Goal: Task Accomplishment & Management: Manage account settings

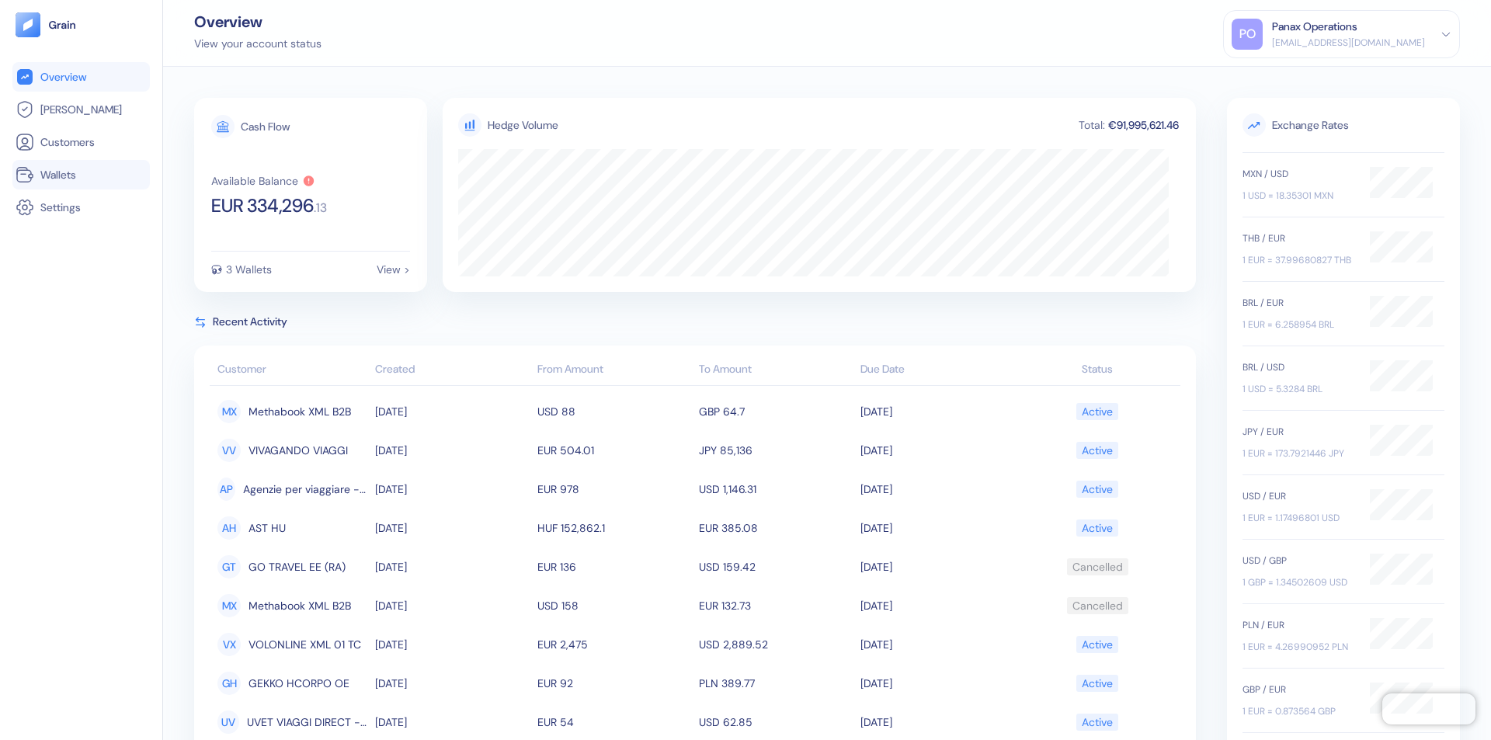
click at [81, 175] on link "Wallets" at bounding box center [81, 174] width 131 height 19
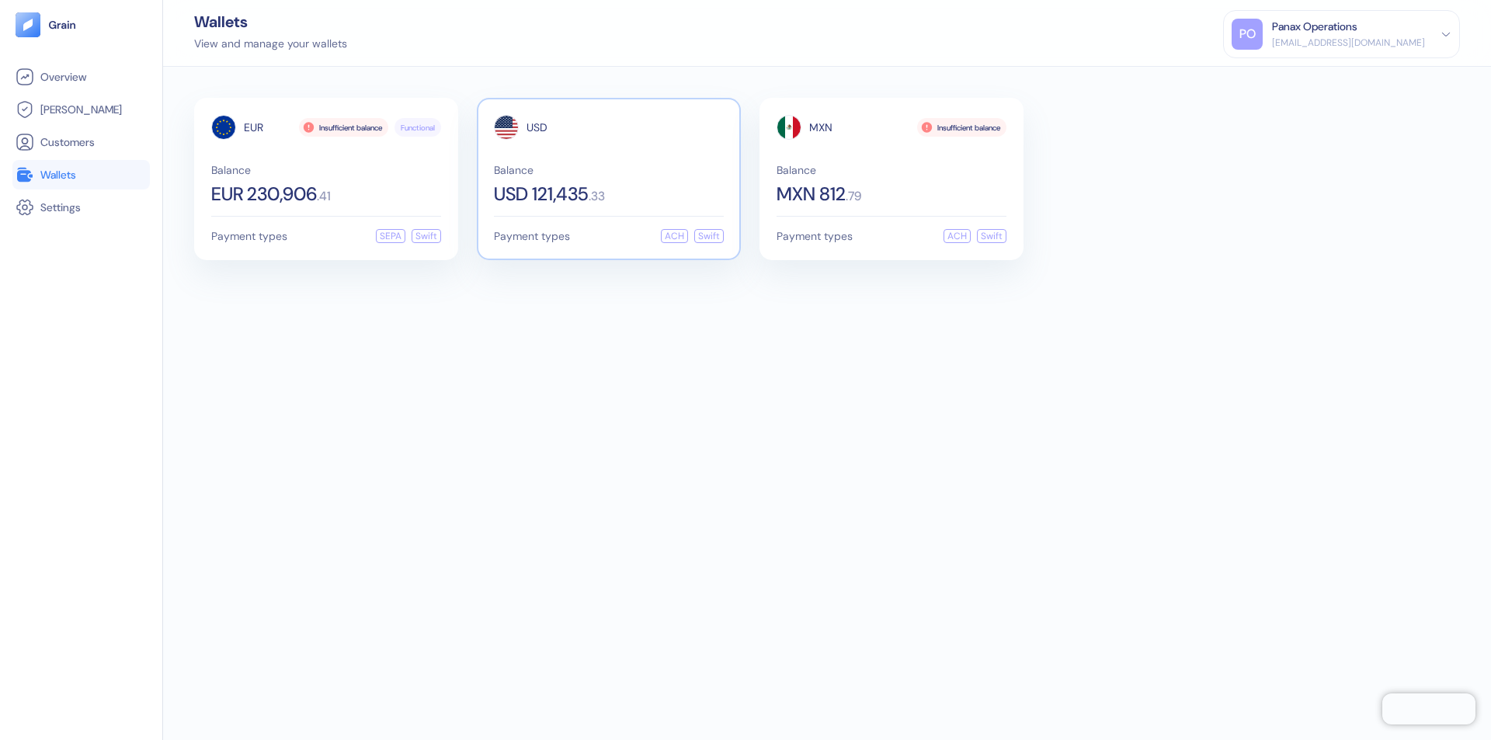
click at [537, 127] on span "USD" at bounding box center [537, 127] width 21 height 11
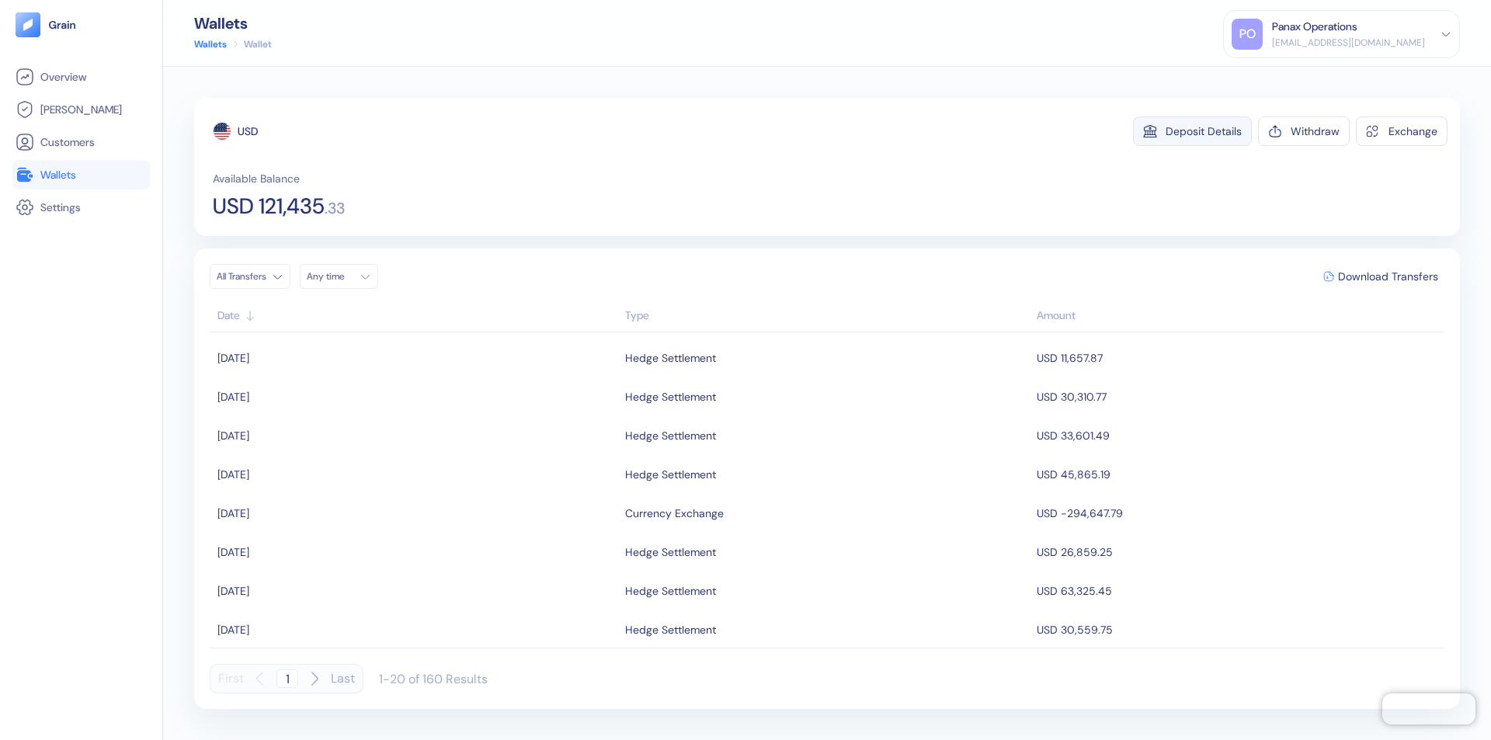
click at [1204, 131] on div "Deposit Details" at bounding box center [1204, 131] width 76 height 11
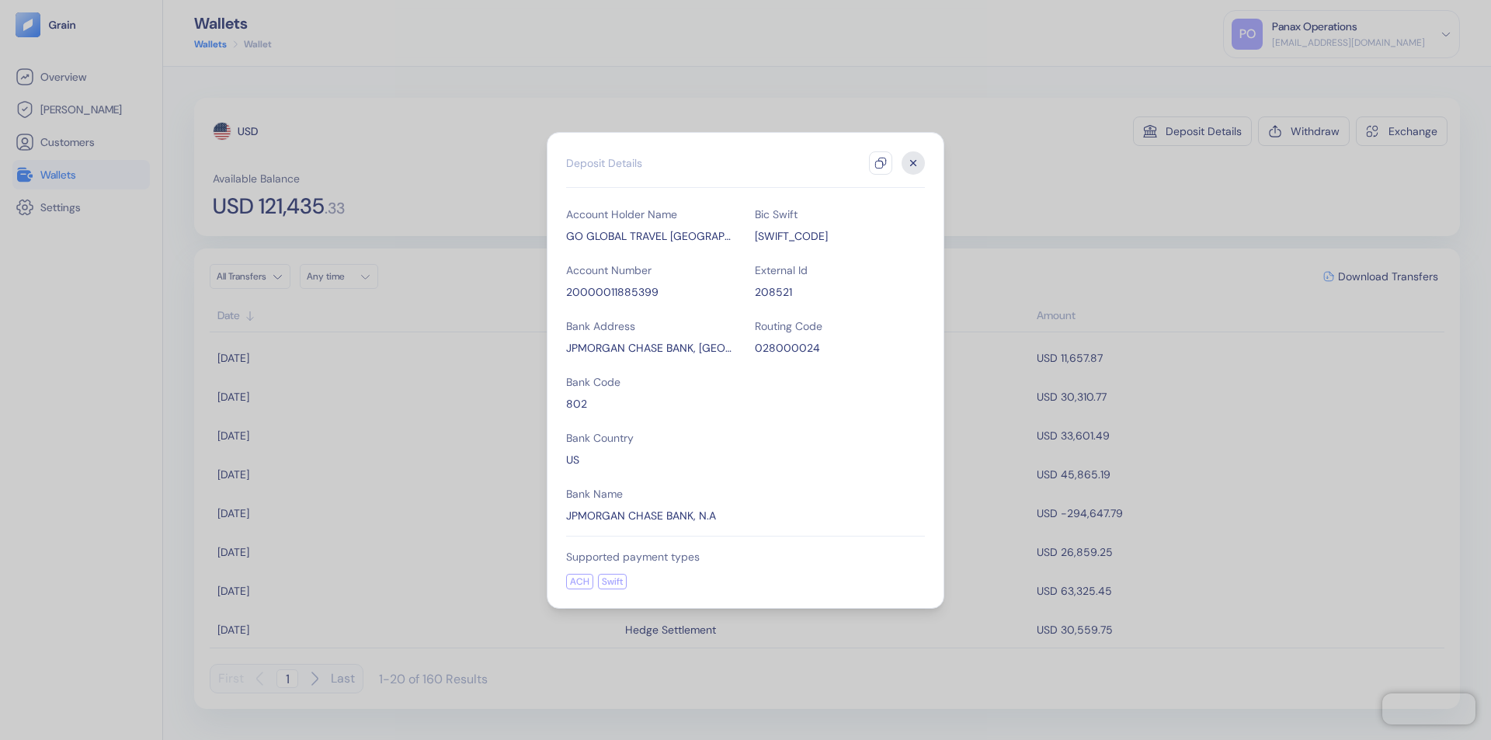
click at [881, 163] on icon "button" at bounding box center [880, 163] width 12 height 12
click at [913, 163] on icon "button" at bounding box center [913, 162] width 5 height 5
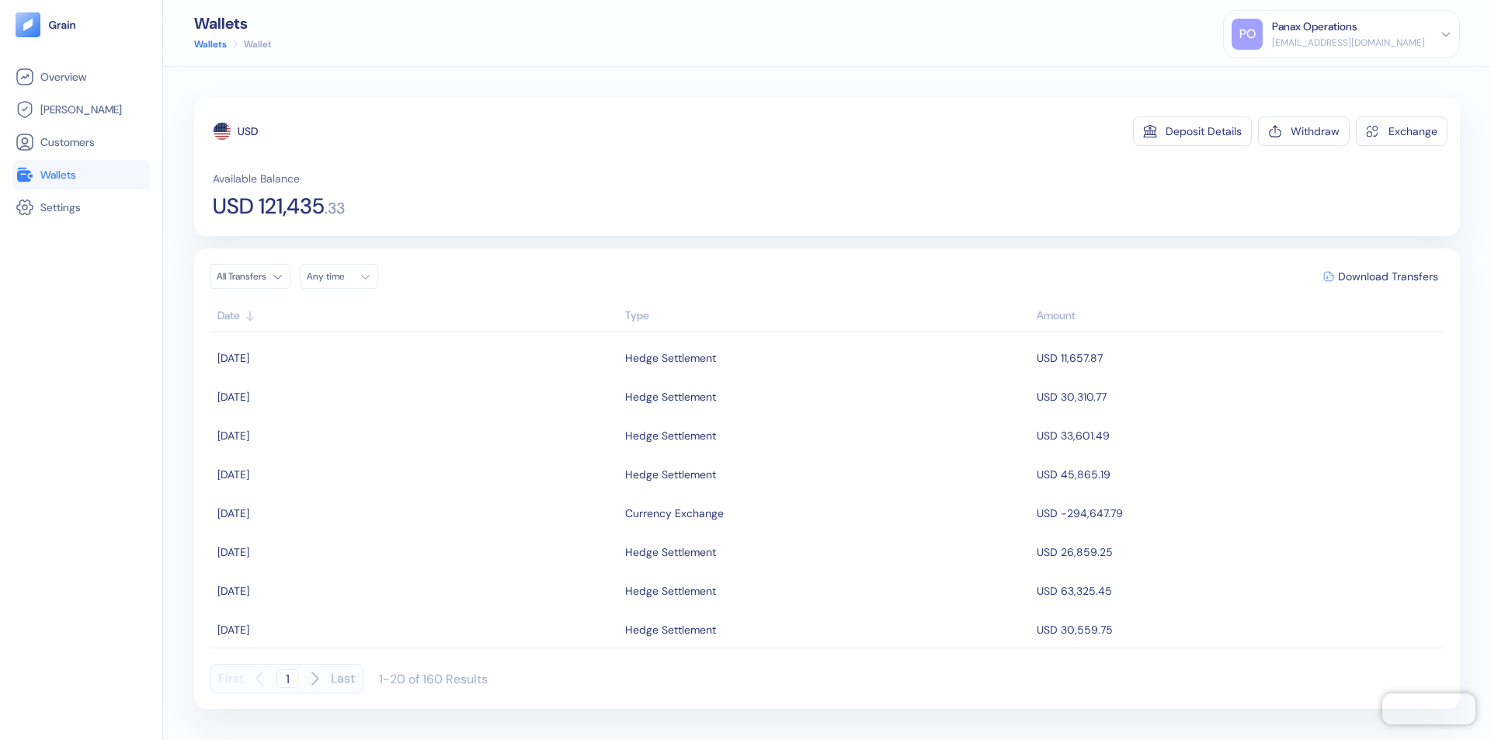
click at [343, 276] on div "Any time" at bounding box center [330, 276] width 47 height 12
click at [342, 443] on button "30" at bounding box center [341, 443] width 19 height 19
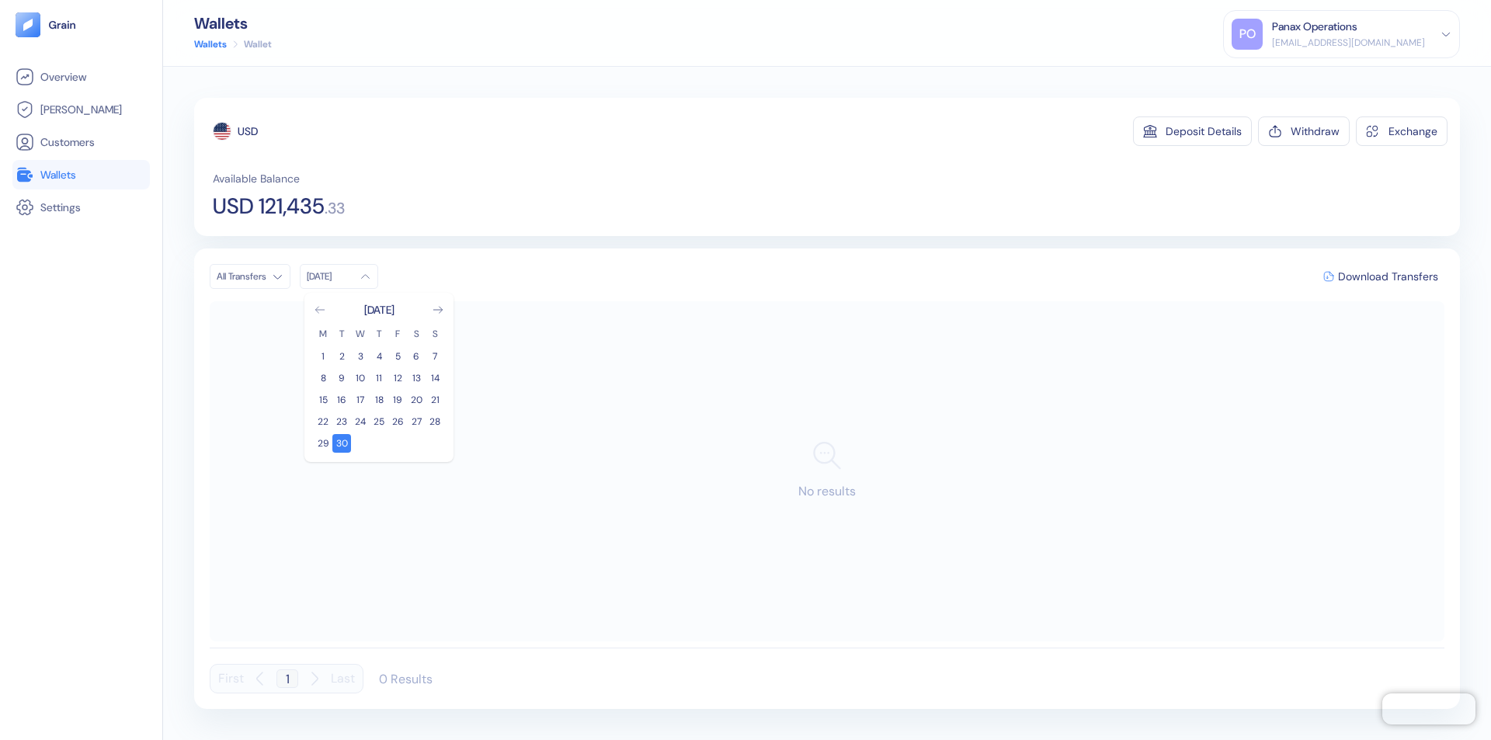
click at [320, 310] on icon "Go to previous month" at bounding box center [319, 310] width 9 height 6
click at [435, 443] on button "31" at bounding box center [435, 443] width 19 height 19
click at [248, 131] on div "USD" at bounding box center [248, 131] width 20 height 16
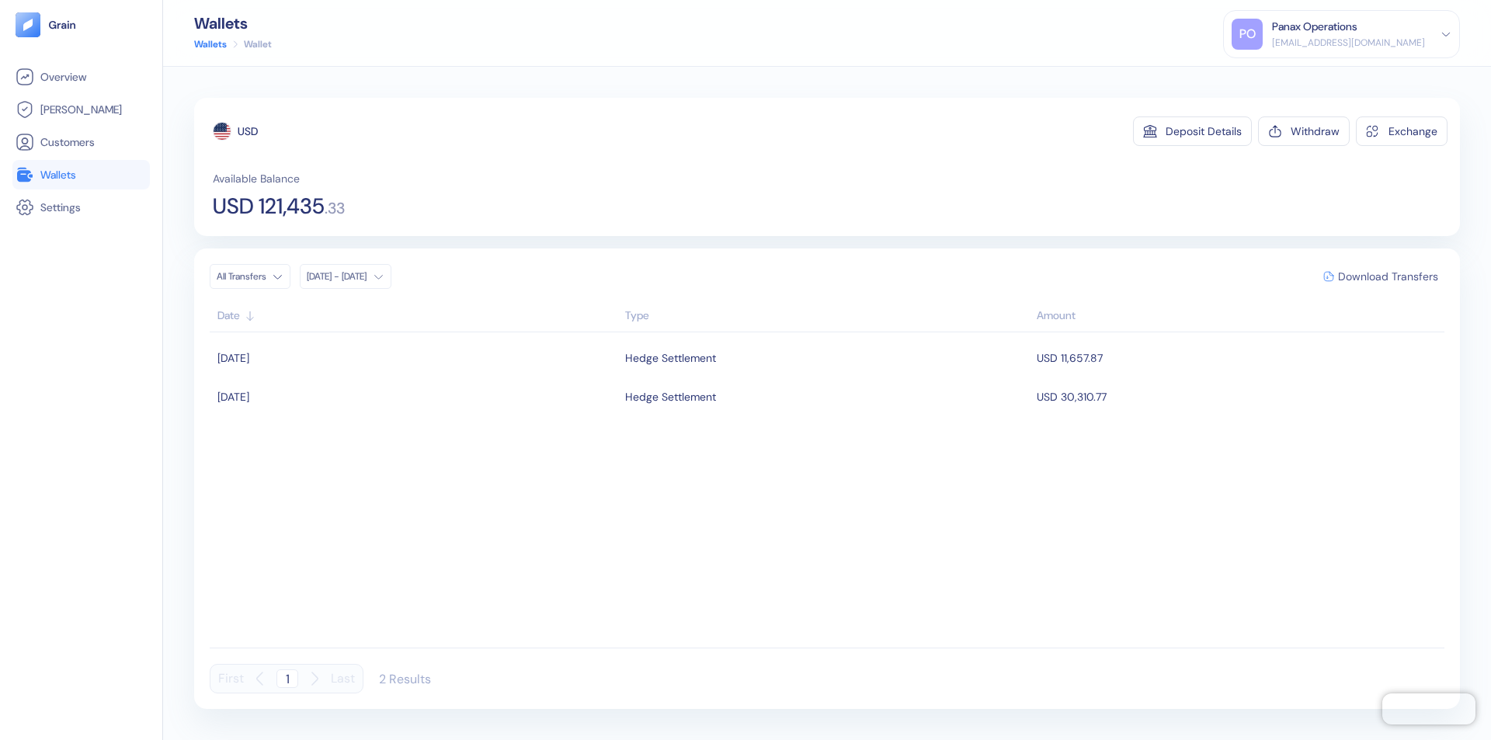
click at [1388, 276] on span "Download Transfers" at bounding box center [1388, 276] width 100 height 11
click at [81, 175] on link "Wallets" at bounding box center [81, 174] width 131 height 19
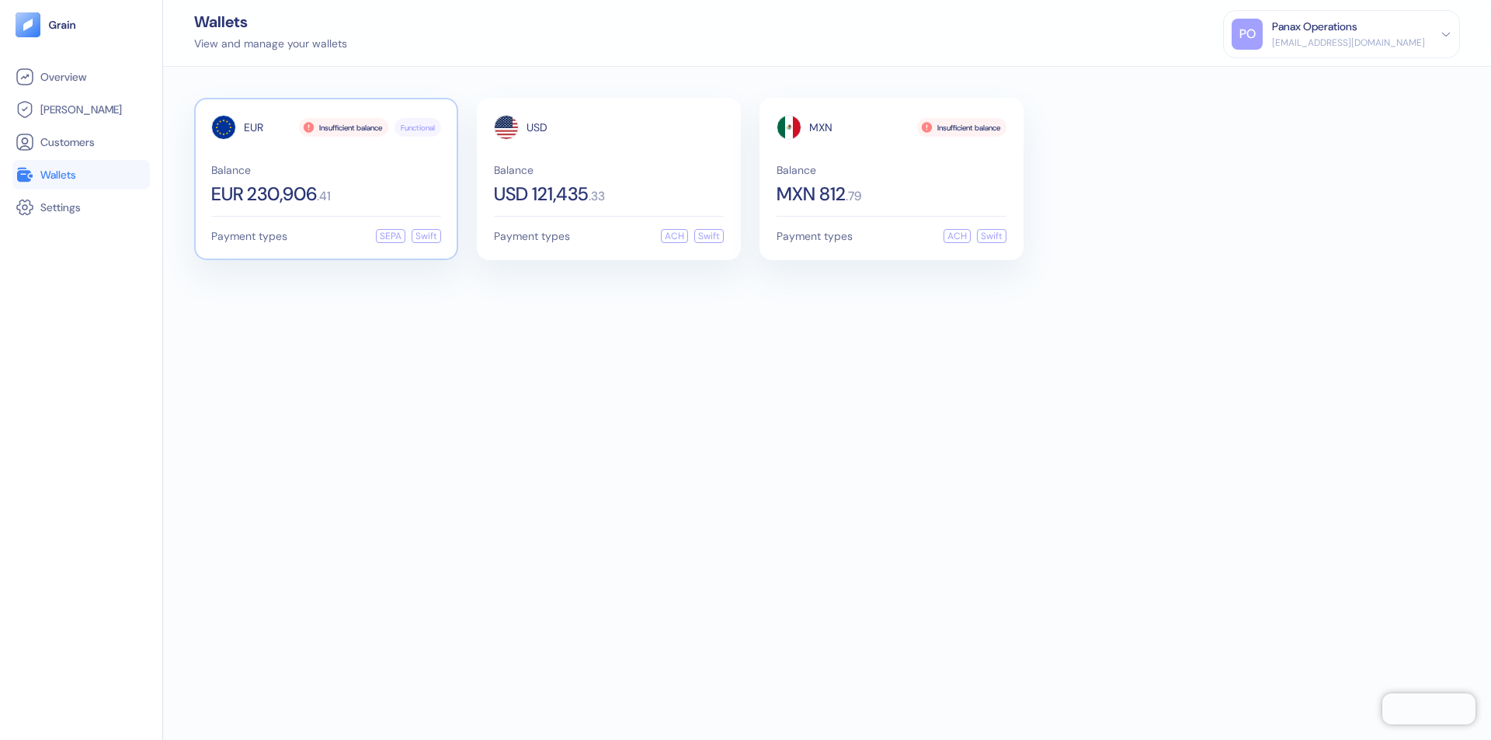
click at [253, 127] on span "EUR" at bounding box center [253, 127] width 19 height 11
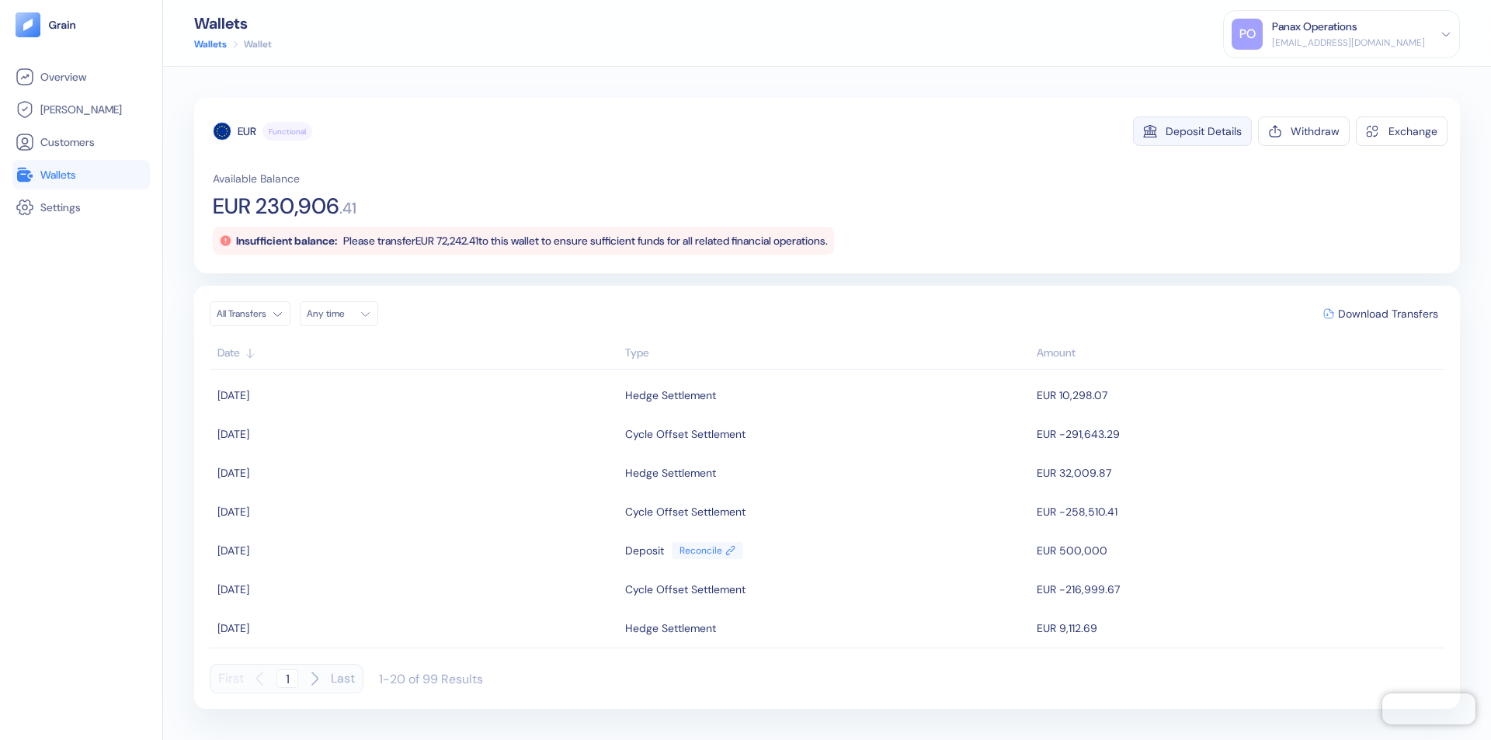
click at [1204, 131] on div "Deposit Details" at bounding box center [1204, 131] width 76 height 11
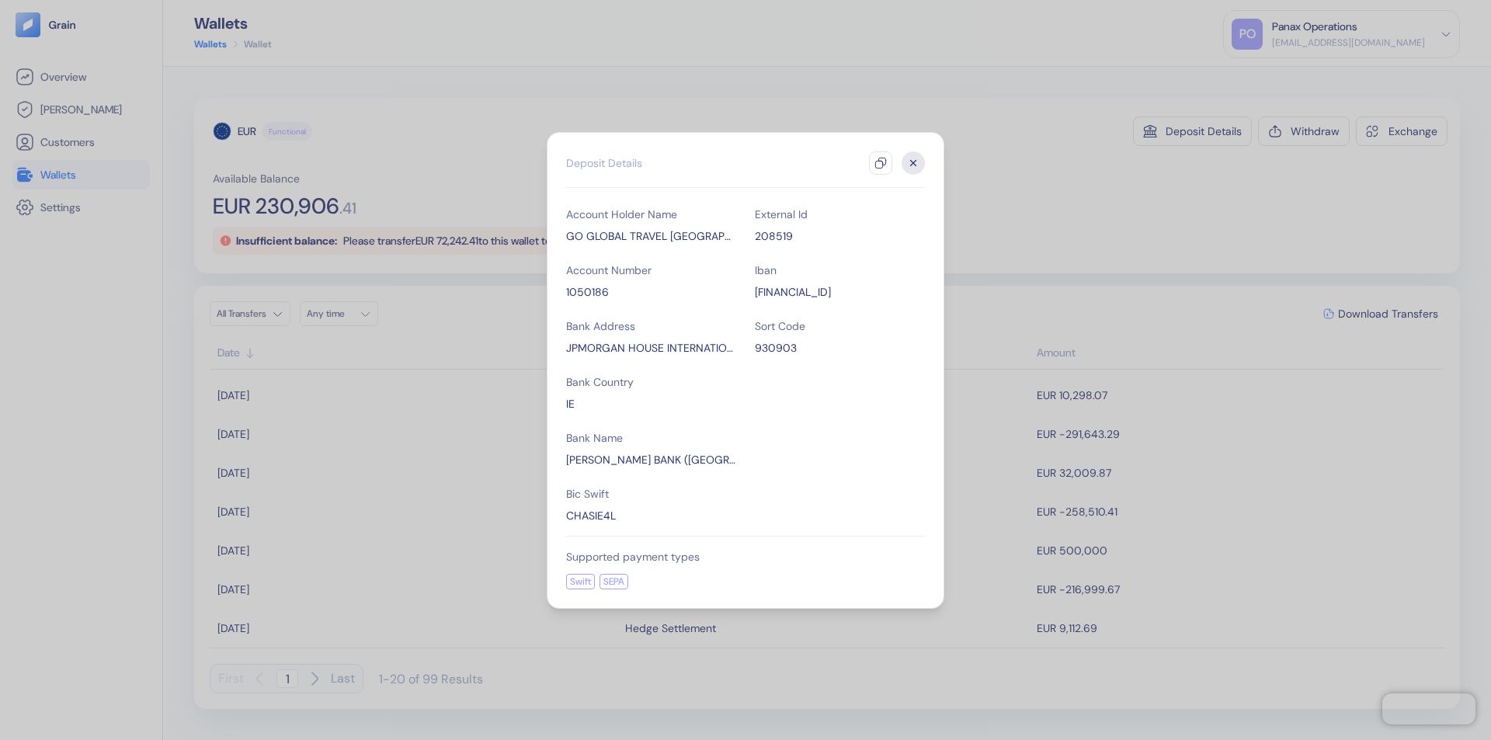
click at [881, 163] on icon "button" at bounding box center [880, 163] width 12 height 12
click at [913, 163] on icon "button" at bounding box center [913, 162] width 5 height 5
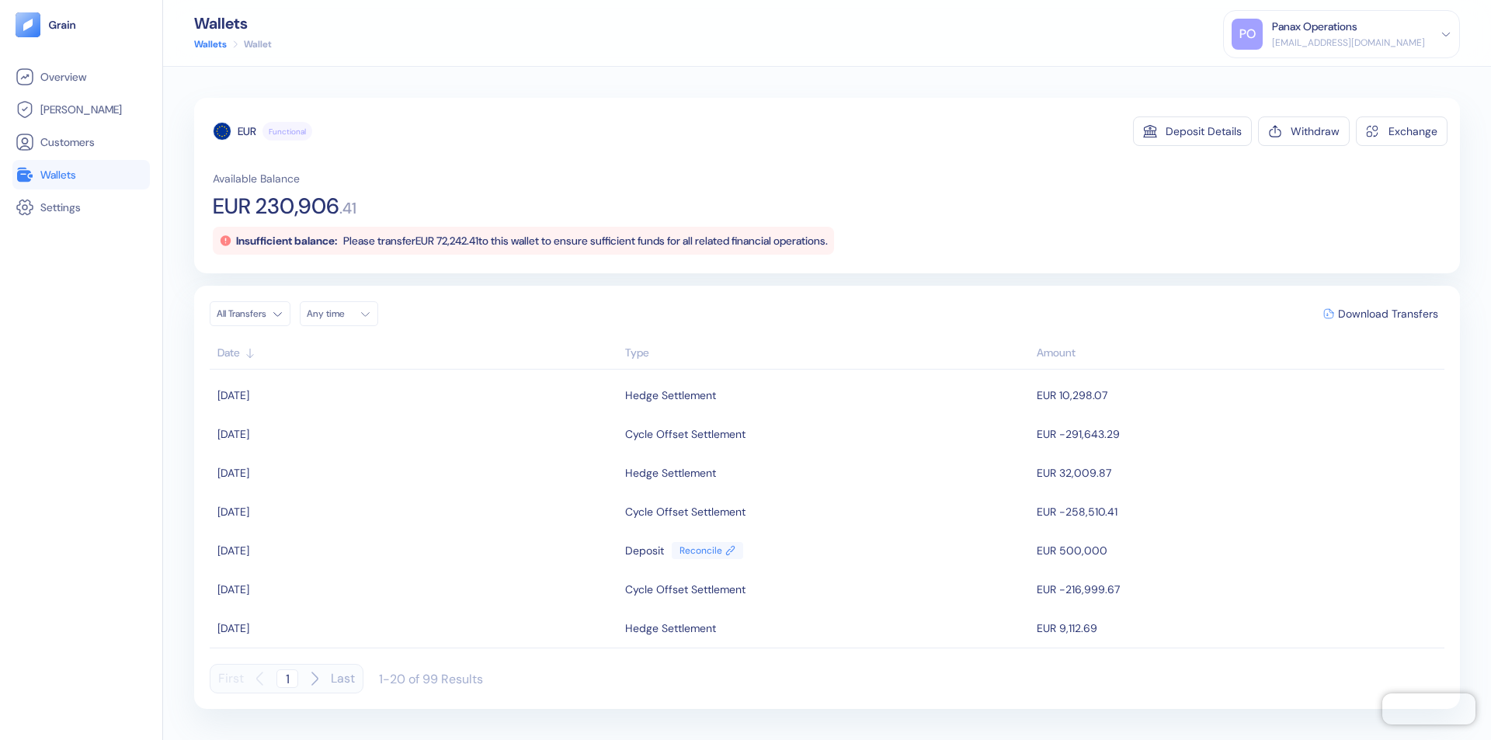
click at [343, 314] on div "Any time" at bounding box center [330, 314] width 47 height 12
click at [342, 481] on button "30" at bounding box center [341, 480] width 19 height 19
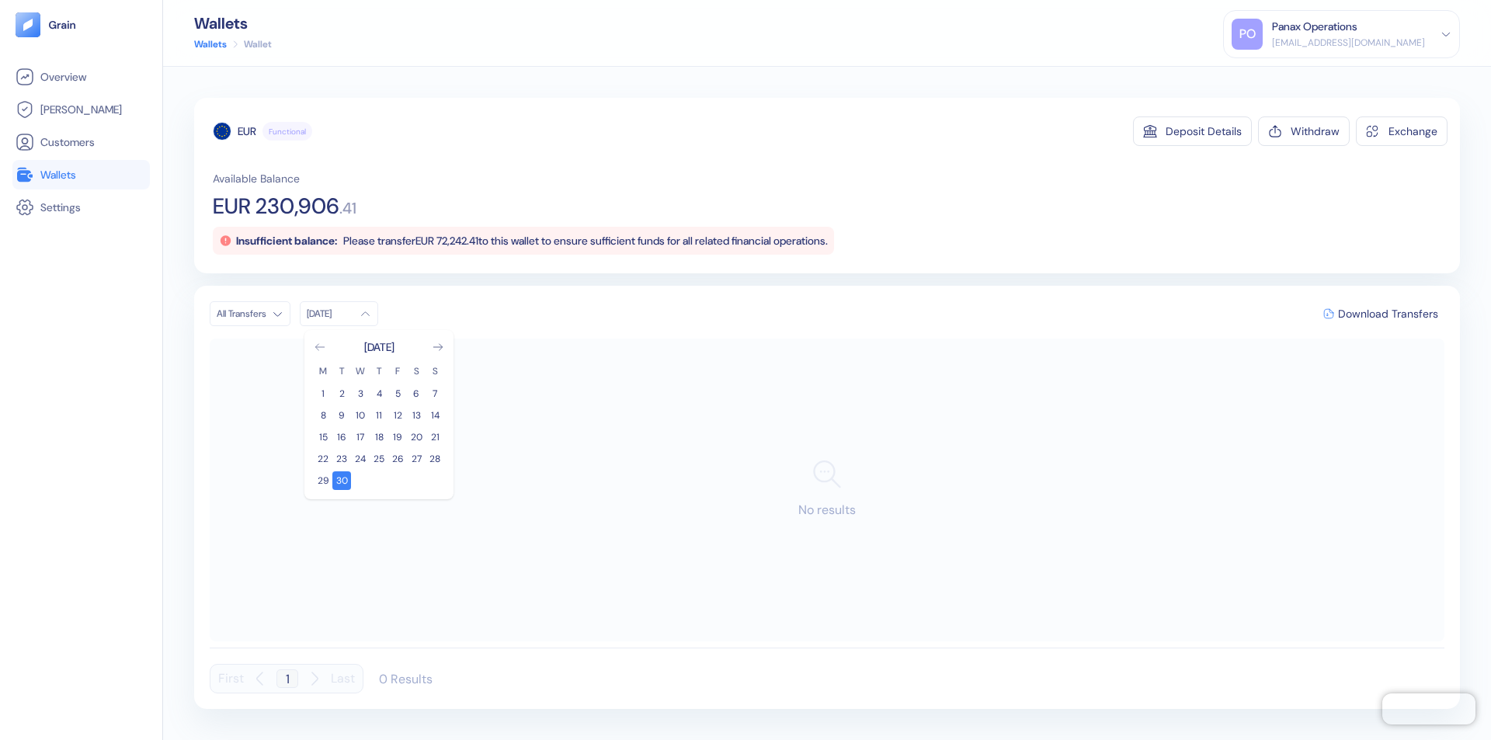
click at [320, 347] on icon "Go to previous month" at bounding box center [319, 347] width 9 height 6
click at [435, 481] on button "31" at bounding box center [435, 480] width 19 height 19
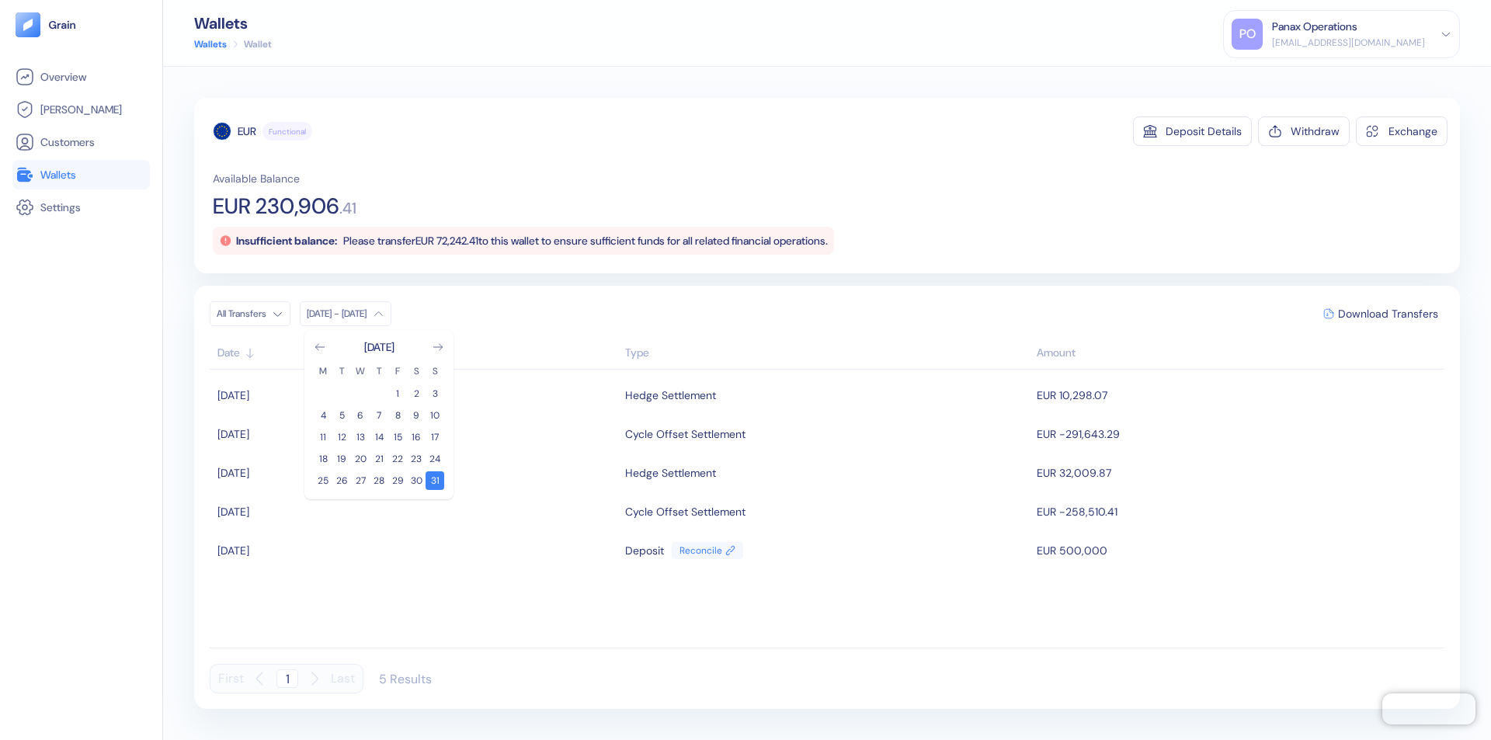
click at [247, 131] on div "EUR" at bounding box center [247, 131] width 19 height 16
click at [1388, 314] on span "Download Transfers" at bounding box center [1388, 313] width 100 height 11
click at [81, 175] on link "Wallets" at bounding box center [81, 174] width 131 height 19
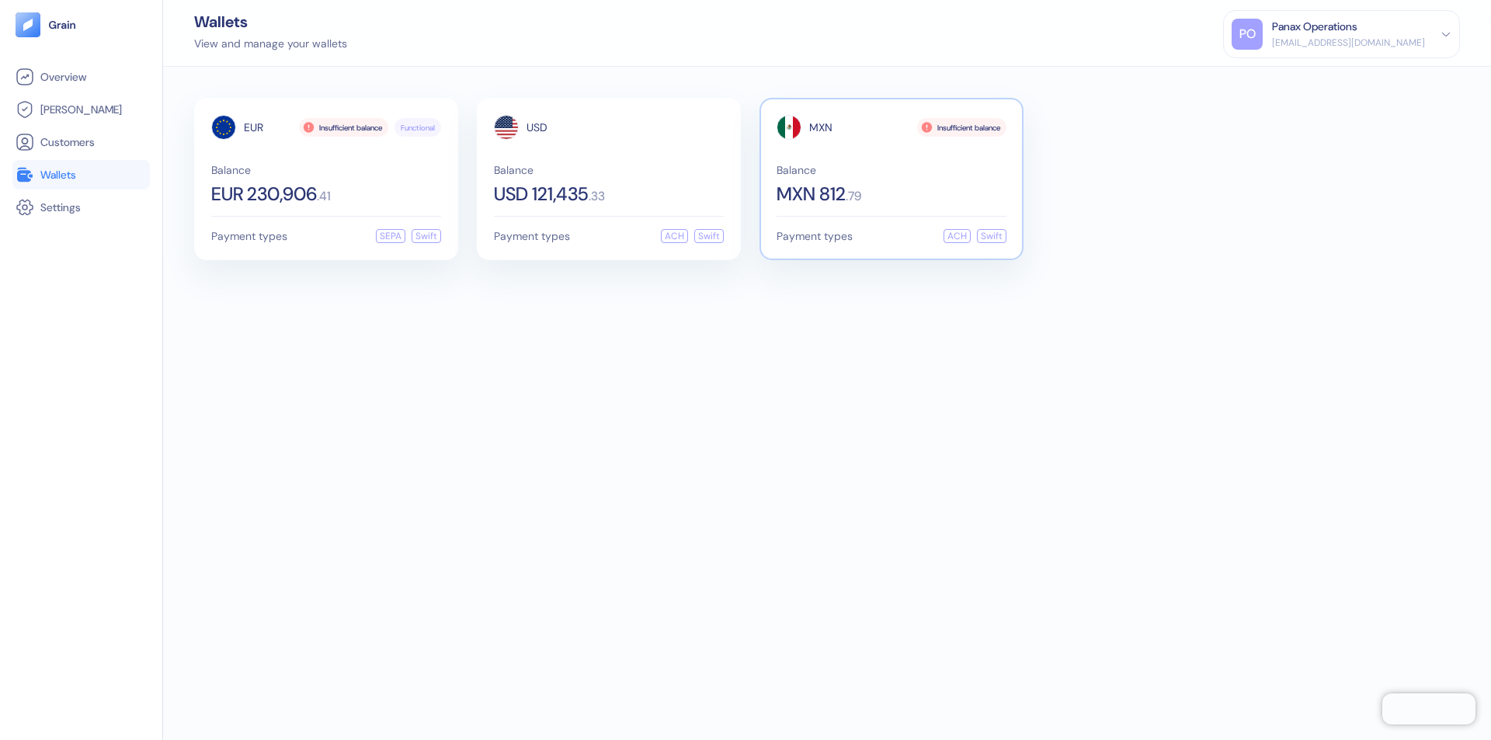
click at [821, 127] on span "MXN" at bounding box center [820, 127] width 23 height 11
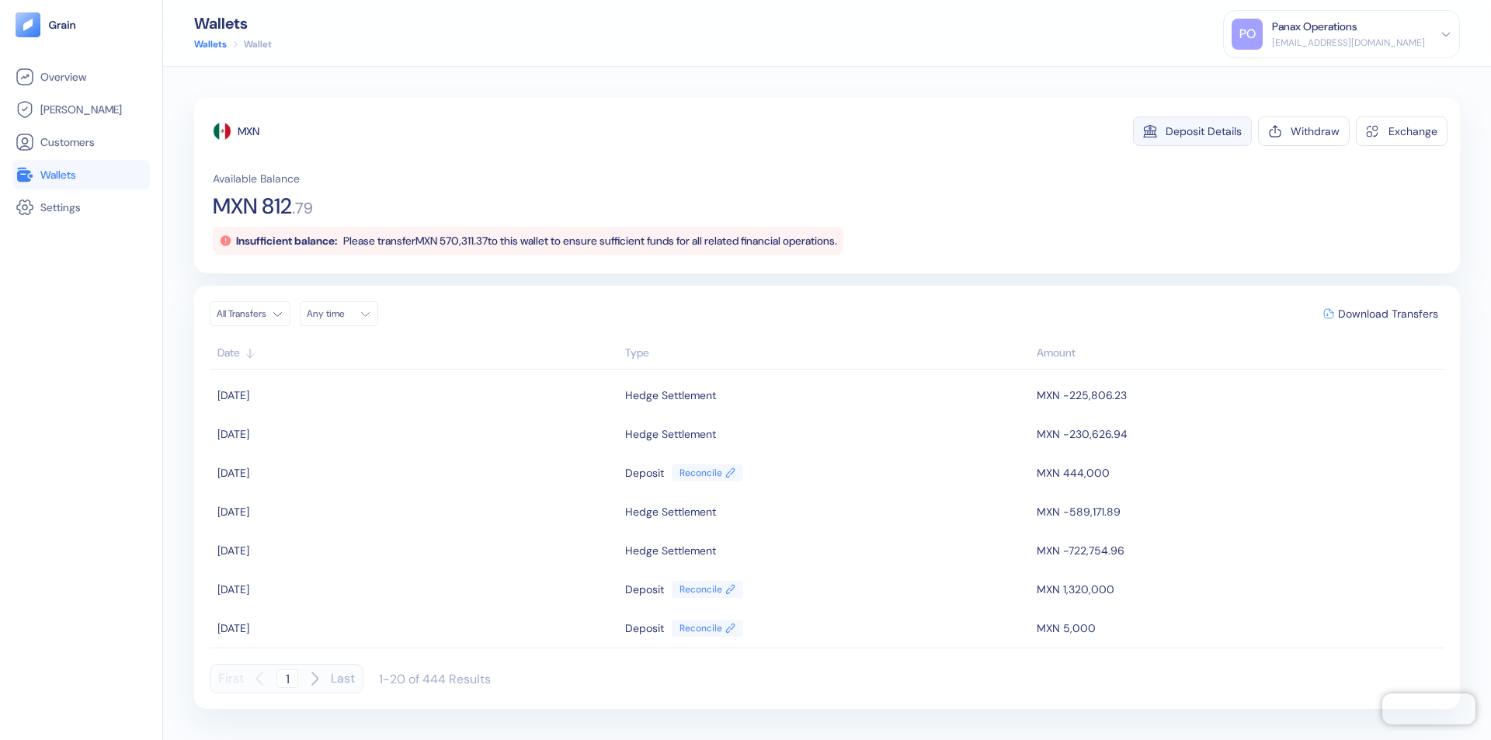
click at [1204, 131] on div "Deposit Details" at bounding box center [1204, 131] width 76 height 11
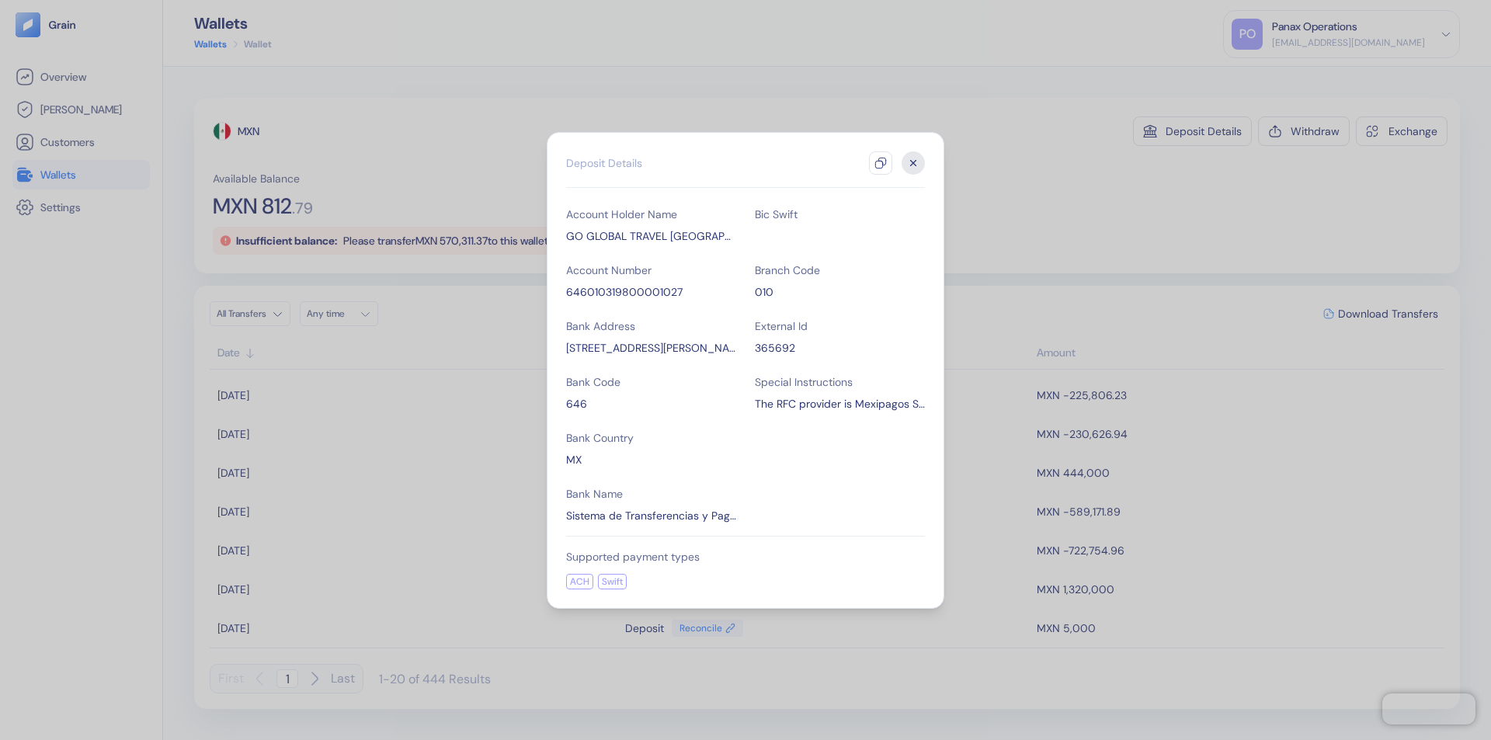
click at [881, 163] on icon "button" at bounding box center [880, 163] width 12 height 12
click at [913, 163] on icon "button" at bounding box center [913, 162] width 5 height 5
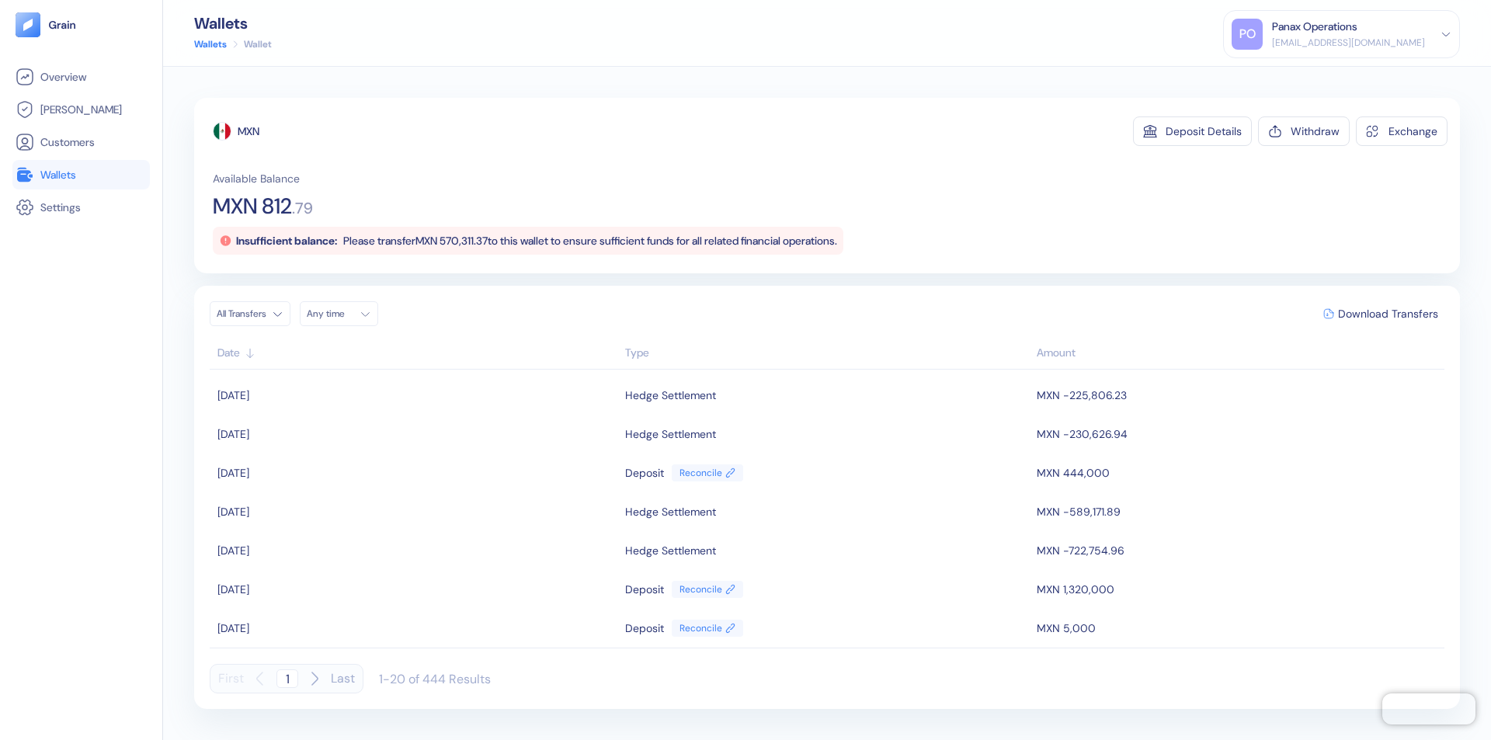
click at [343, 314] on div "Any time" at bounding box center [330, 314] width 47 height 12
click at [342, 481] on button "30" at bounding box center [341, 480] width 19 height 19
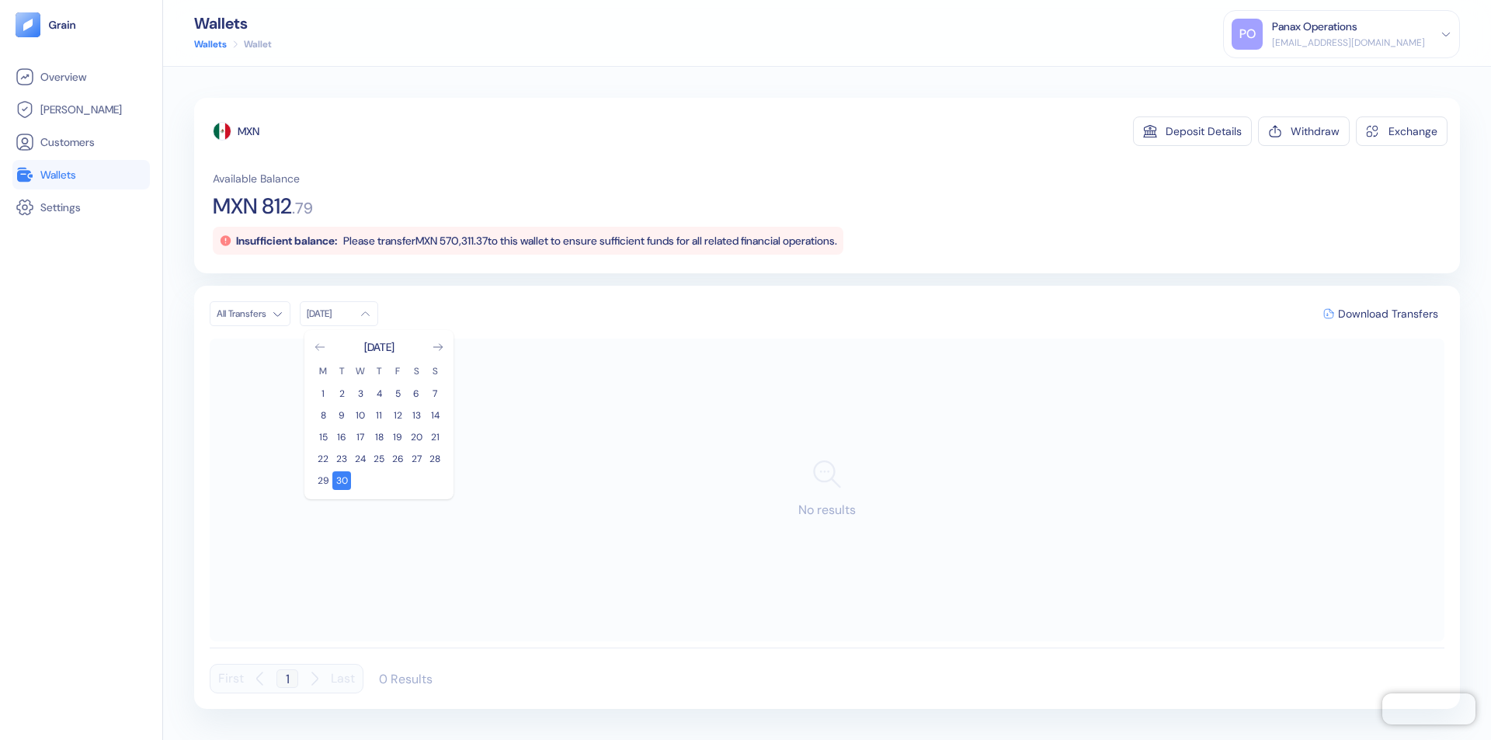
click at [320, 347] on icon "Go to previous month" at bounding box center [319, 347] width 9 height 6
click at [435, 481] on button "31" at bounding box center [435, 480] width 19 height 19
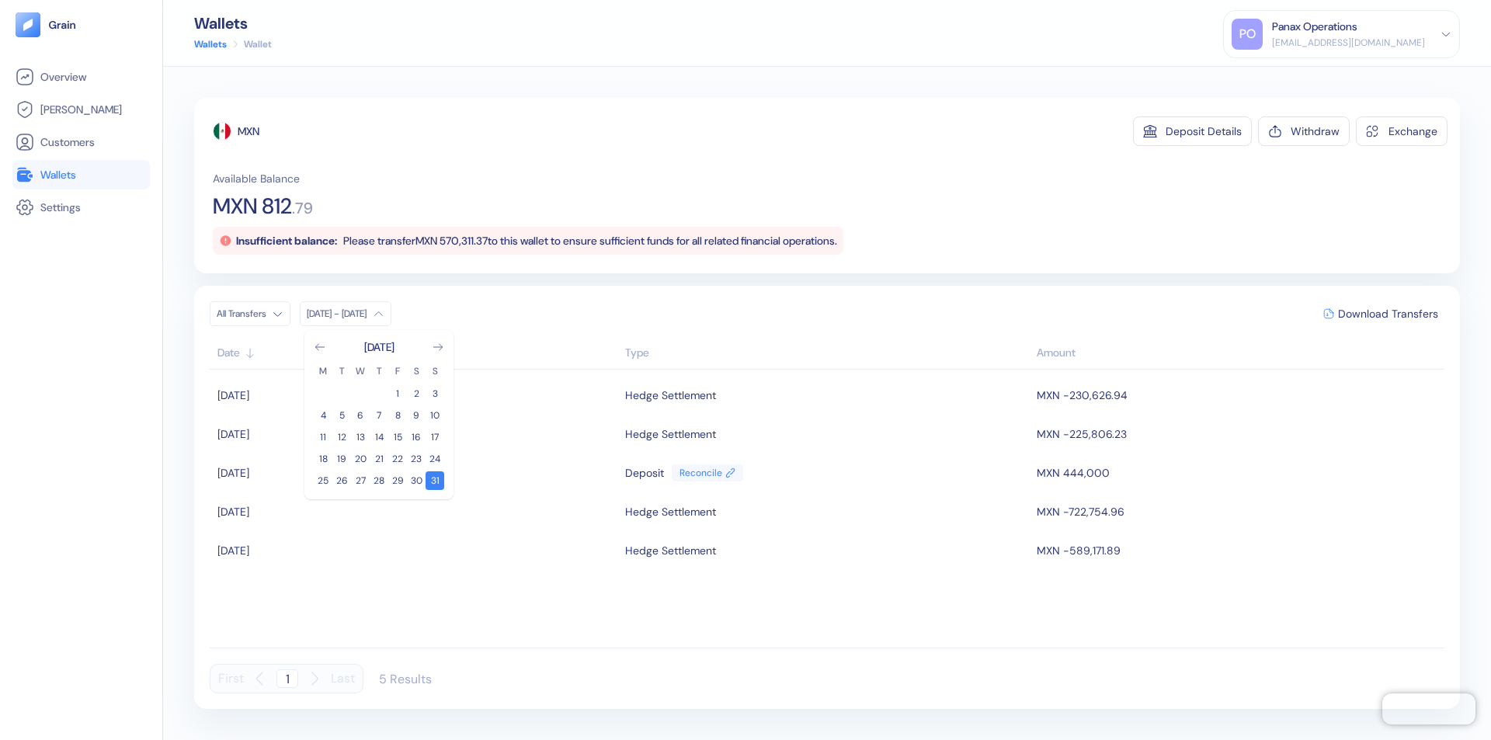
click at [249, 131] on div "MXN" at bounding box center [249, 131] width 22 height 16
click at [1388, 314] on span "Download Transfers" at bounding box center [1388, 313] width 100 height 11
click at [1357, 34] on div "Panax Operations" at bounding box center [1314, 27] width 85 height 16
click at [1295, 77] on div "Sign Out" at bounding box center [1273, 77] width 43 height 16
